Goal: Task Accomplishment & Management: Use online tool/utility

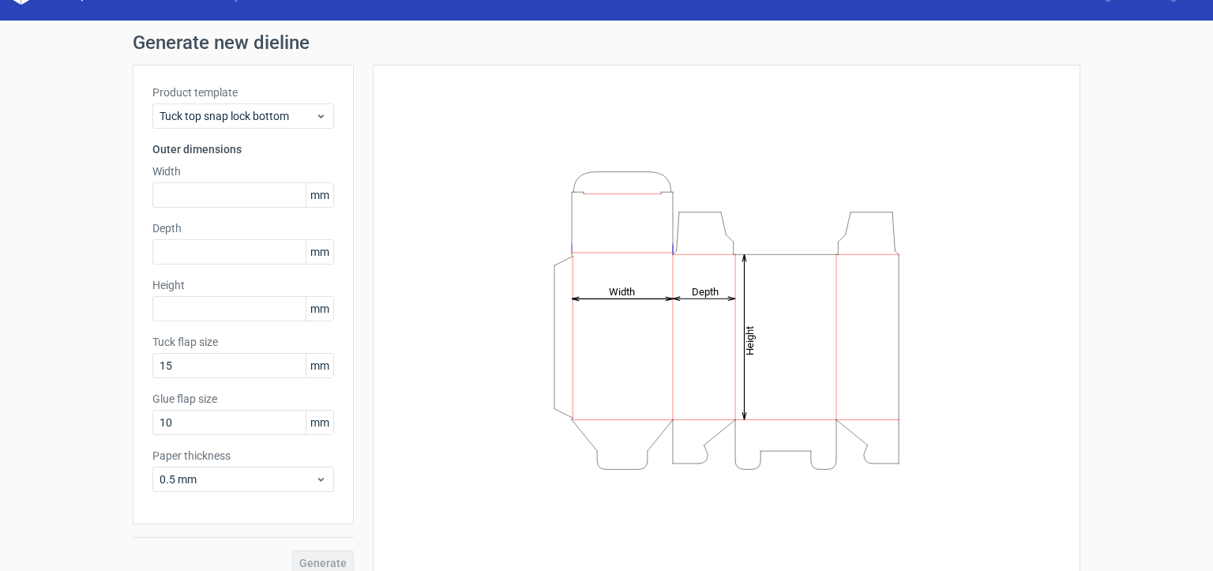
scroll to position [47, 0]
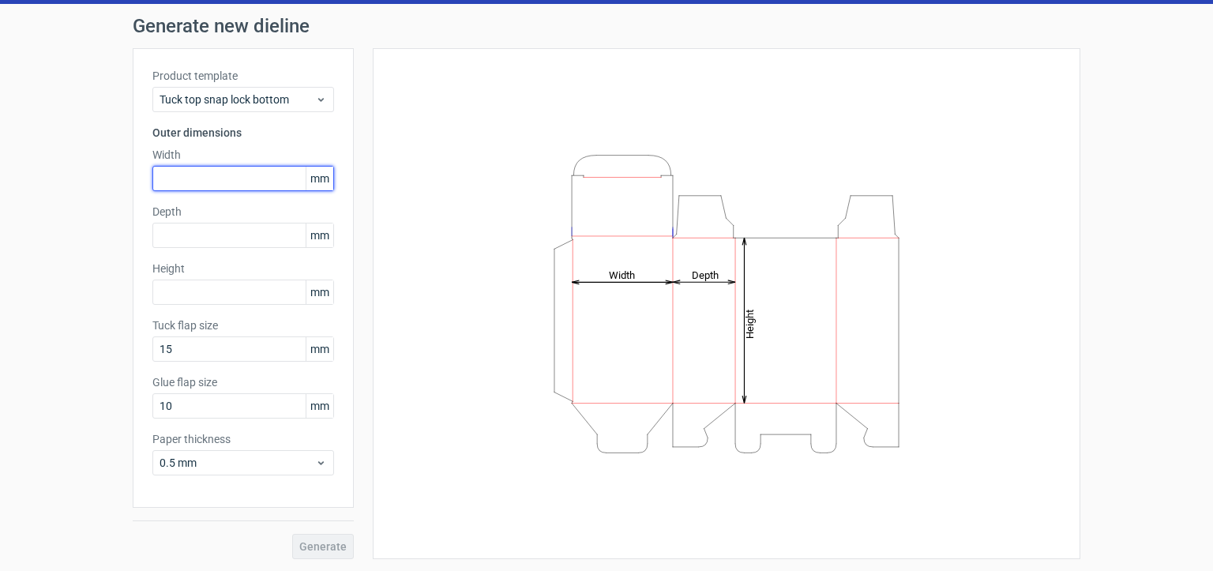
click at [234, 174] on input "text" at bounding box center [243, 178] width 182 height 25
type input "135"
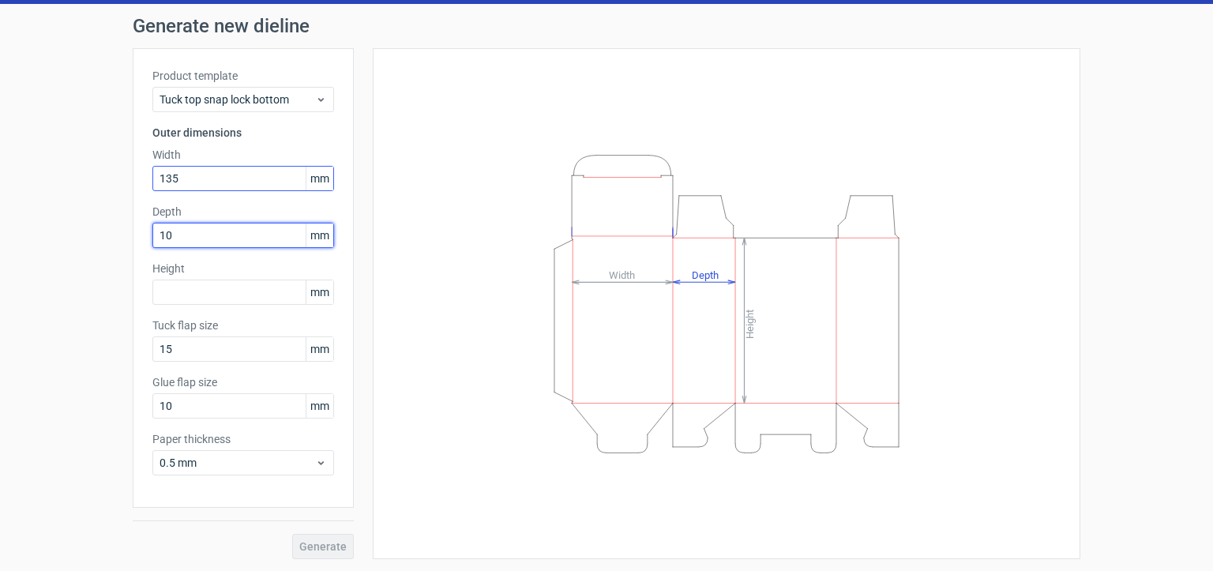
type input "1"
type input "25"
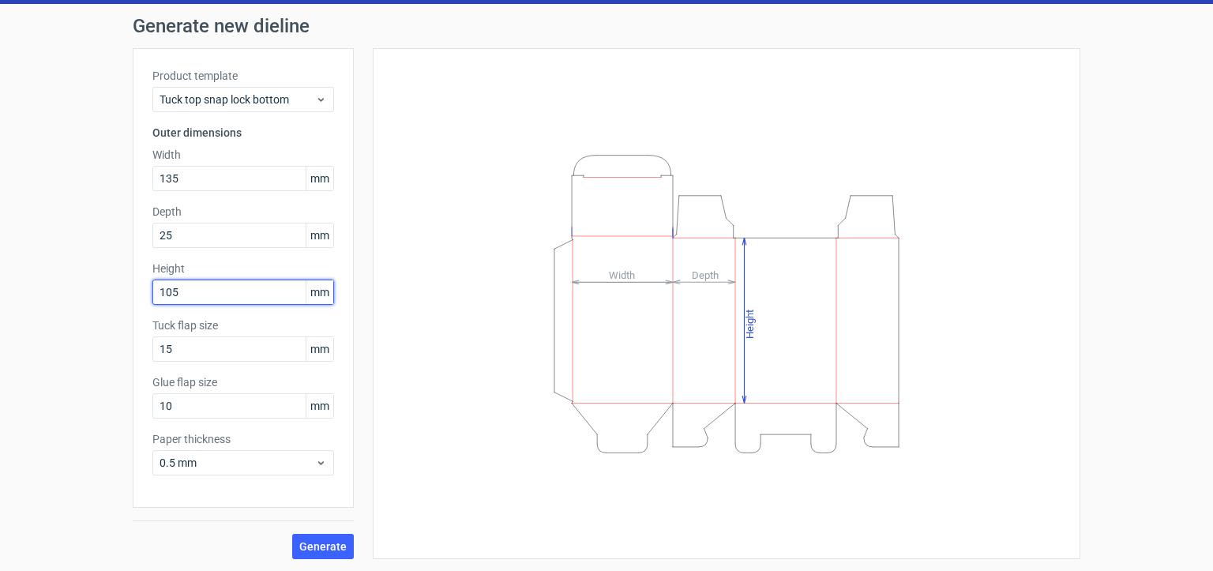
click at [211, 290] on input "105" at bounding box center [243, 292] width 182 height 25
drag, startPoint x: 208, startPoint y: 291, endPoint x: 85, endPoint y: 292, distance: 123.2
click at [87, 292] on div "Generate new dieline Product template Tuck top snap lock bottom Outer dimension…" at bounding box center [606, 288] width 1213 height 568
type input "135"
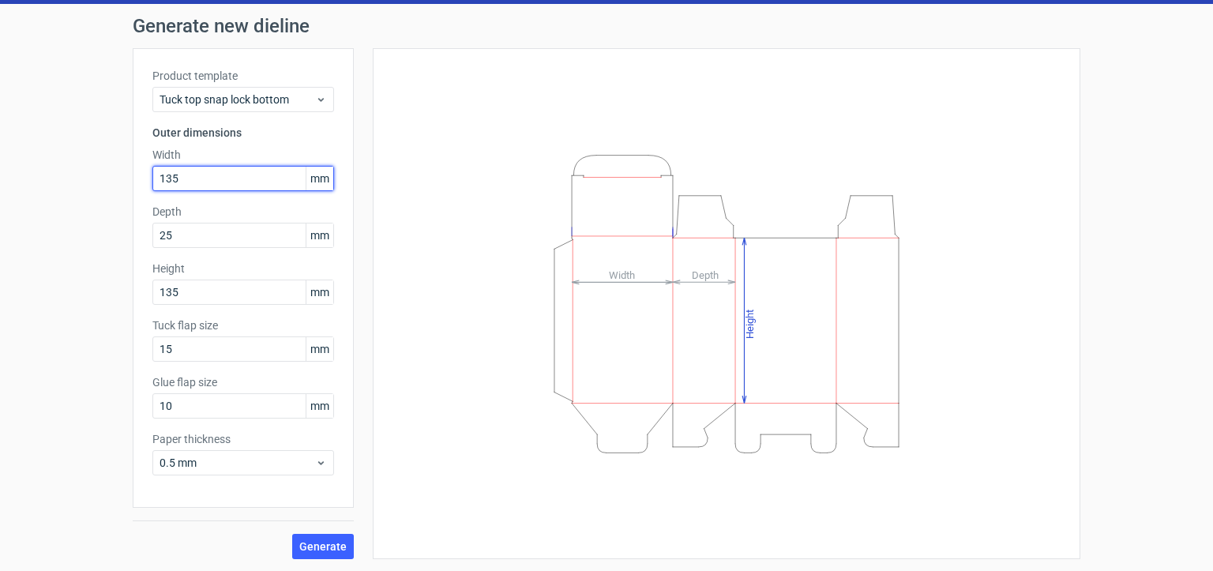
drag, startPoint x: 182, startPoint y: 182, endPoint x: 0, endPoint y: 190, distance: 181.8
click at [0, 190] on div "Generate new dieline Product template Tuck top snap lock bottom Outer dimension…" at bounding box center [606, 288] width 1213 height 568
type input "105"
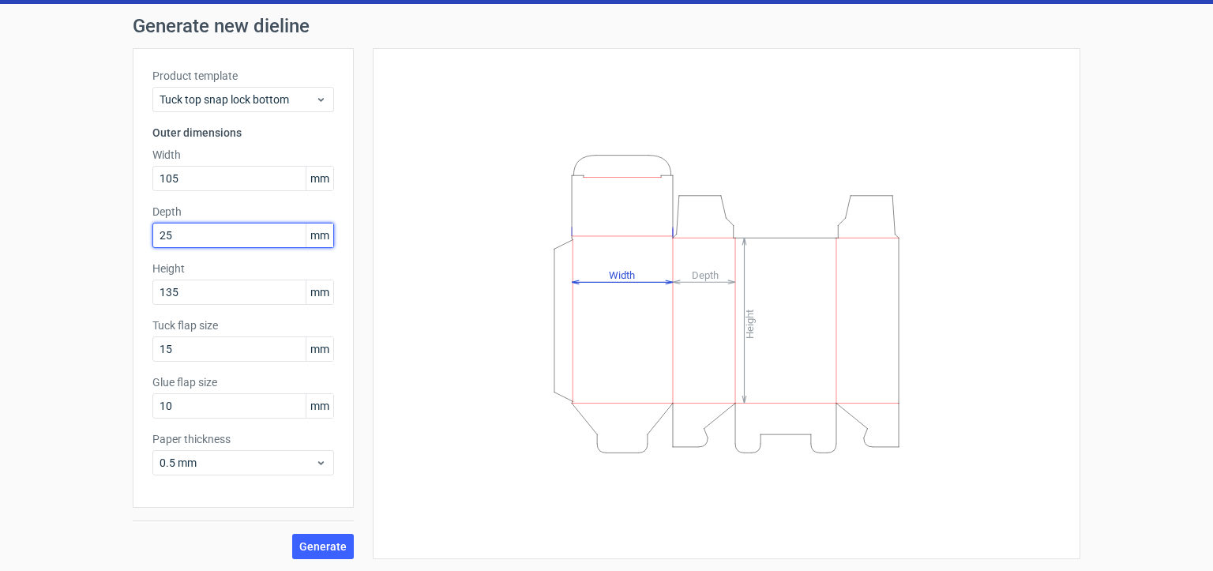
click at [199, 225] on input "25" at bounding box center [243, 235] width 182 height 25
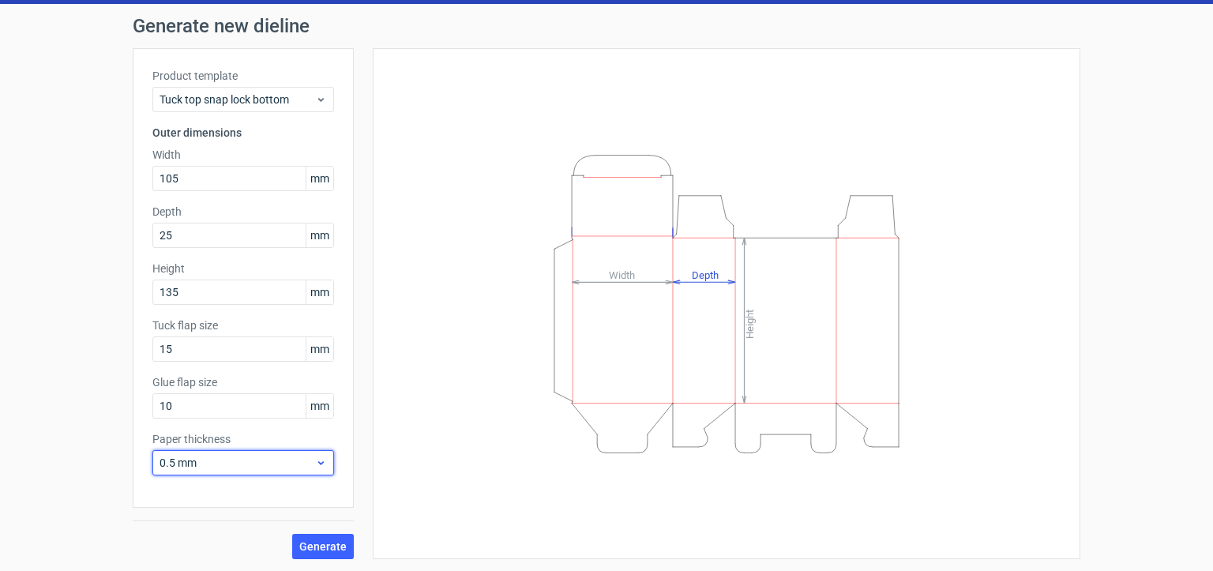
click at [270, 464] on span "0.5 mm" at bounding box center [238, 463] width 156 height 16
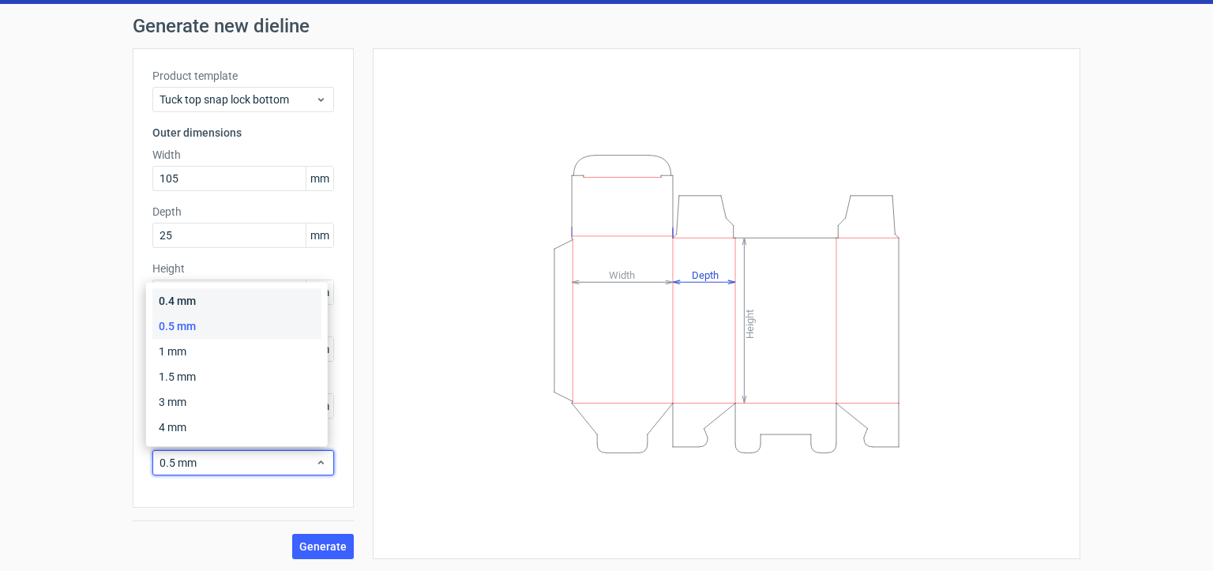
click at [177, 299] on div "0.4 mm" at bounding box center [236, 300] width 169 height 25
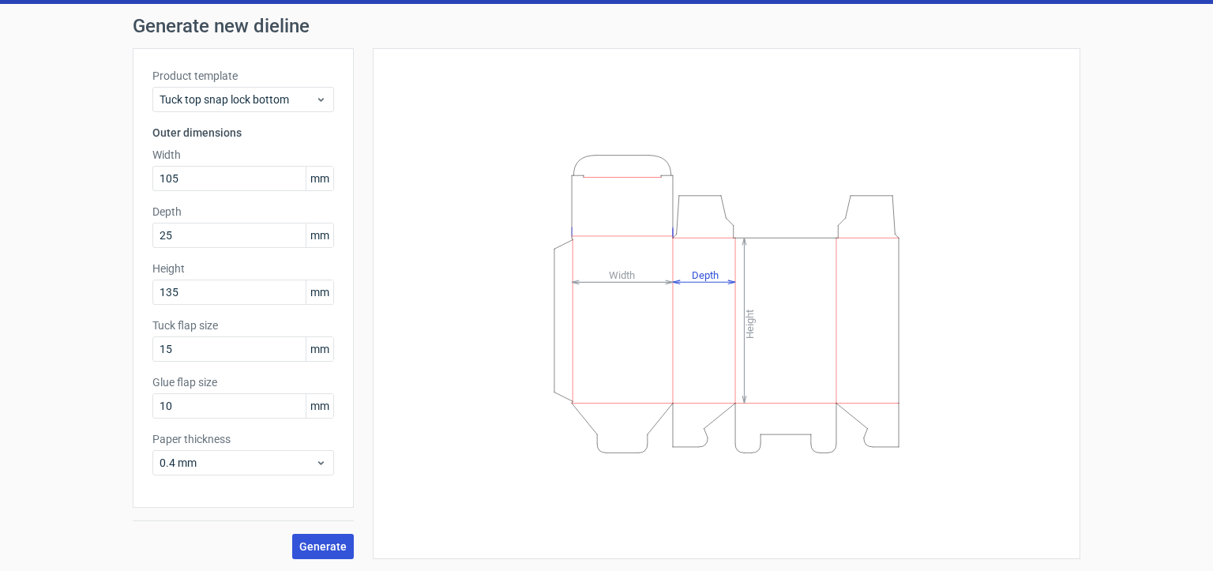
click at [315, 544] on span "Generate" at bounding box center [322, 546] width 47 height 11
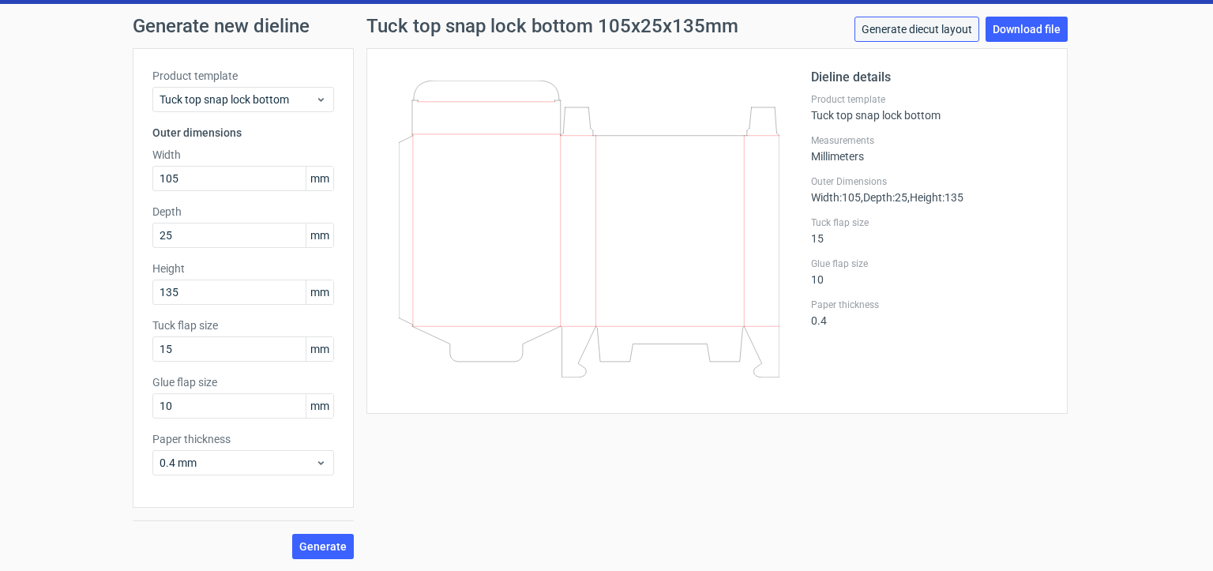
click at [919, 31] on link "Generate diecut layout" at bounding box center [917, 29] width 125 height 25
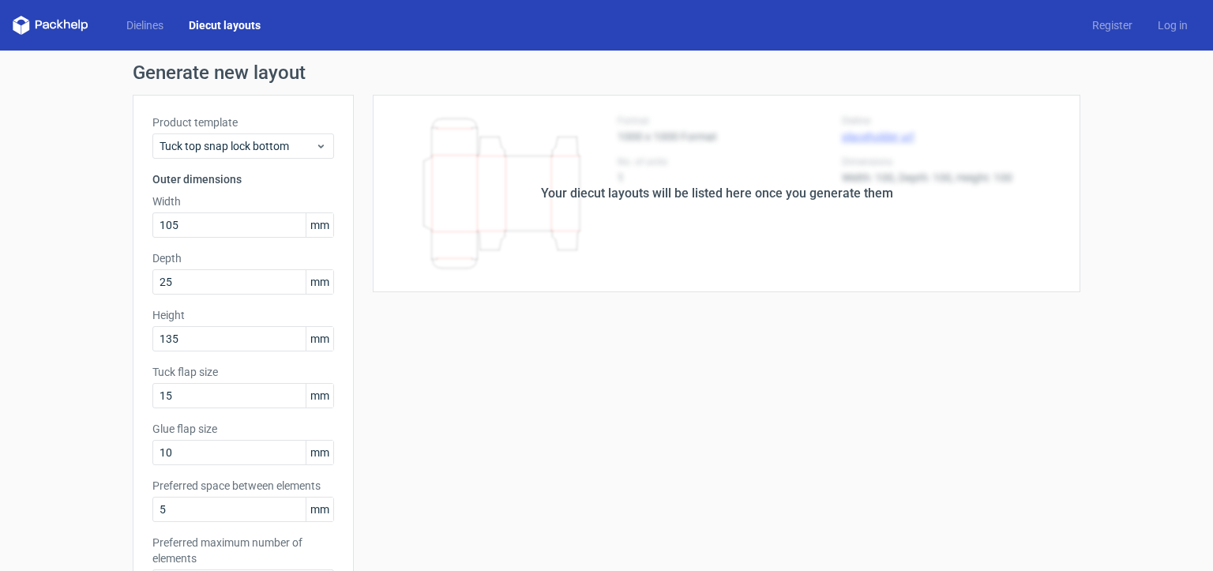
click at [513, 213] on div "Your diecut layouts will be listed here once you generate them" at bounding box center [717, 193] width 727 height 197
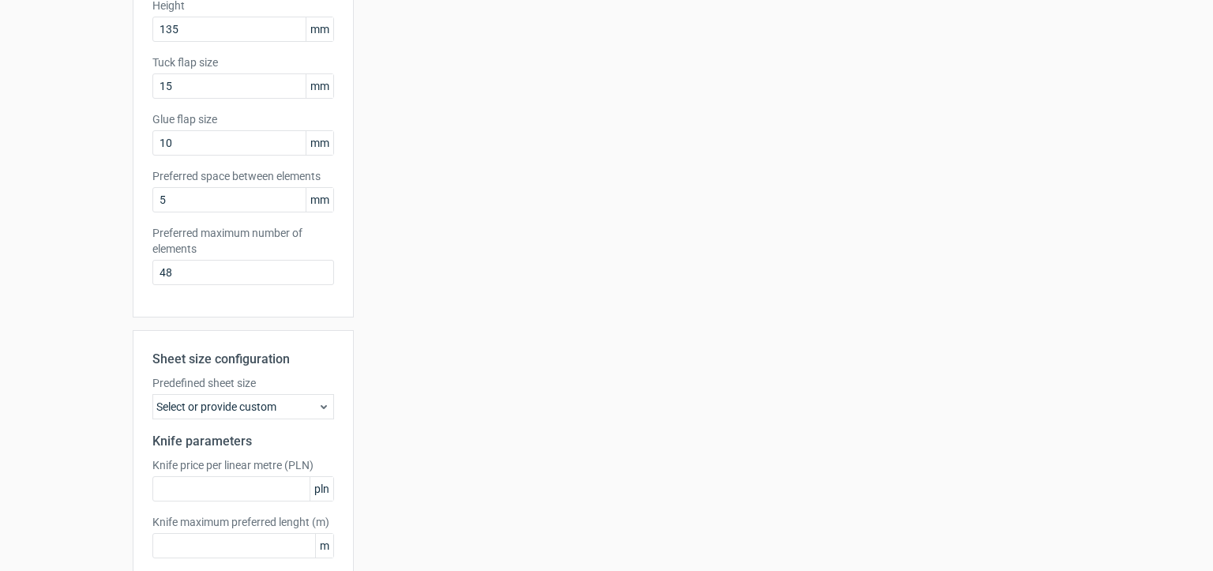
scroll to position [408, 0]
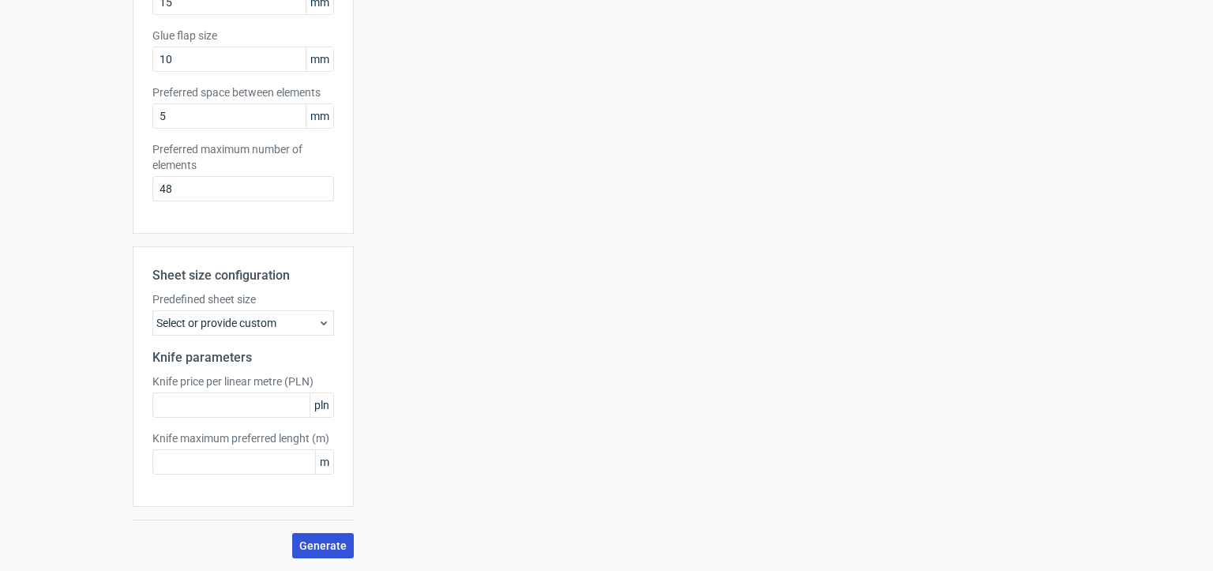
click at [329, 540] on span "Generate" at bounding box center [322, 545] width 47 height 11
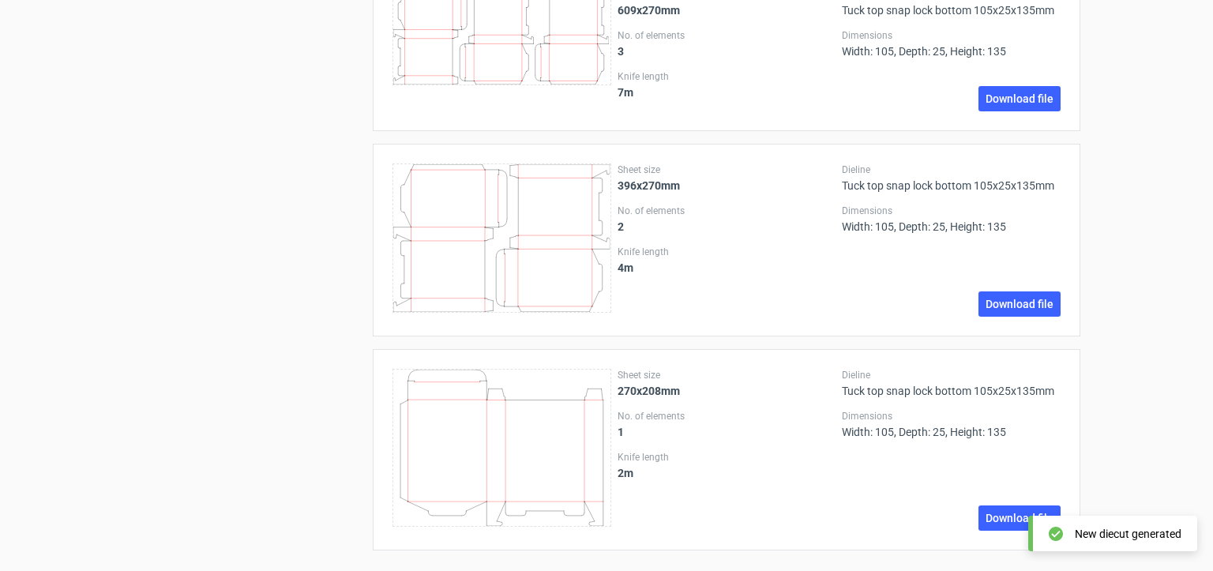
scroll to position [2619, 0]
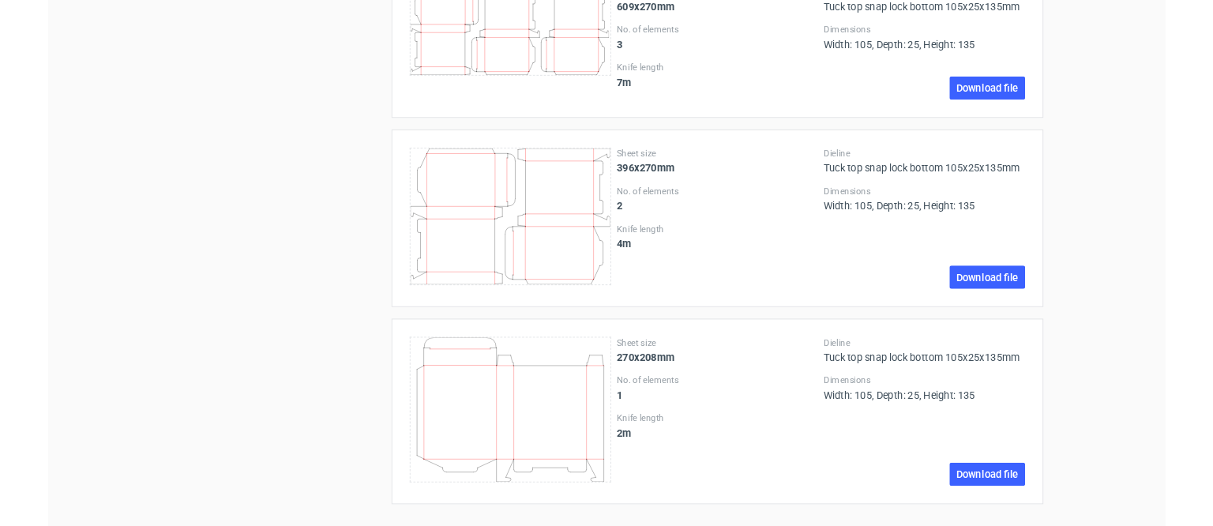
scroll to position [47, 0]
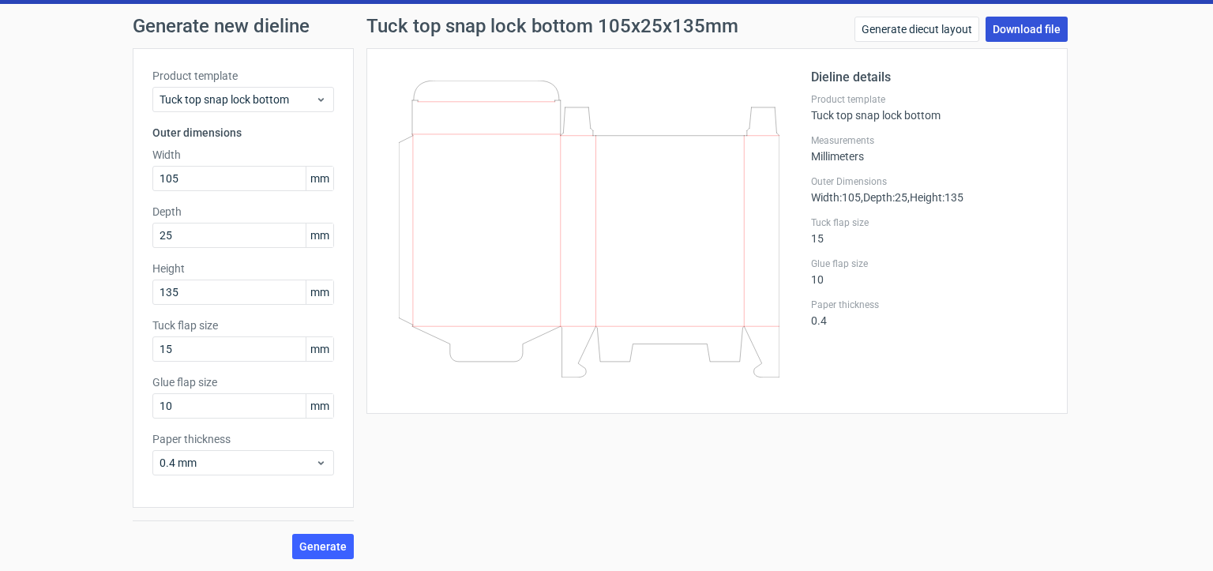
click at [1017, 27] on link "Download file" at bounding box center [1027, 29] width 82 height 25
